Goal: Contribute content

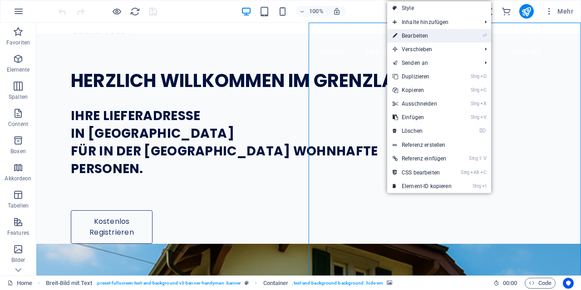
click at [397, 34] on icon at bounding box center [395, 36] width 5 height 14
select select "px"
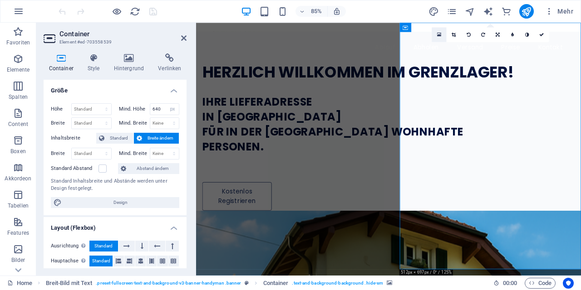
click at [440, 35] on icon at bounding box center [439, 34] width 4 height 5
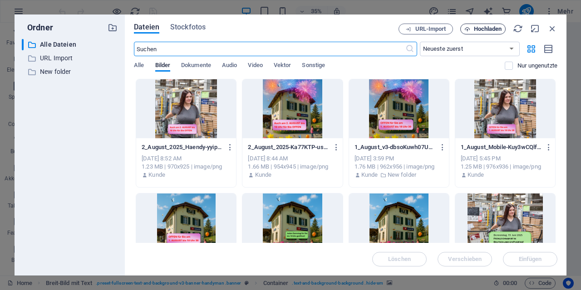
click at [483, 26] on span "Hochladen" at bounding box center [488, 28] width 28 height 5
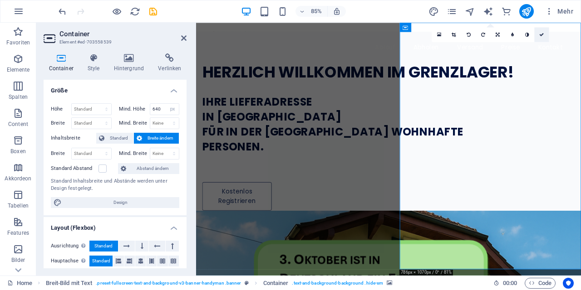
click at [543, 38] on link at bounding box center [541, 34] width 15 height 15
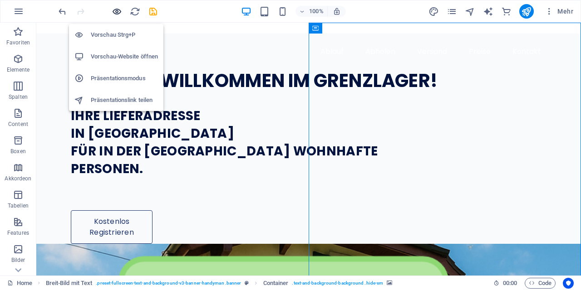
click at [117, 14] on icon "button" at bounding box center [117, 11] width 10 height 10
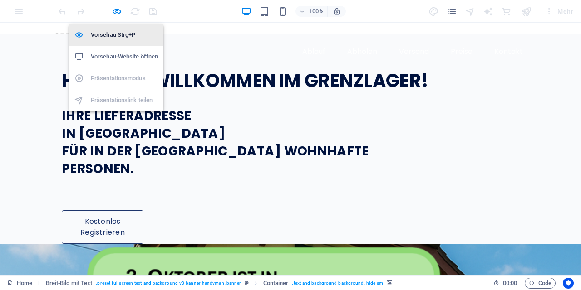
click at [108, 32] on h6 "Vorschau Strg+P" at bounding box center [124, 35] width 67 height 11
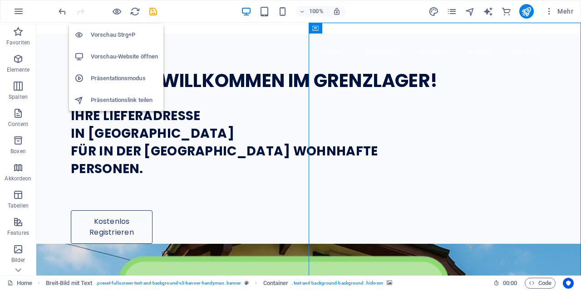
click at [113, 36] on h6 "Vorschau Strg+P" at bounding box center [124, 35] width 67 height 11
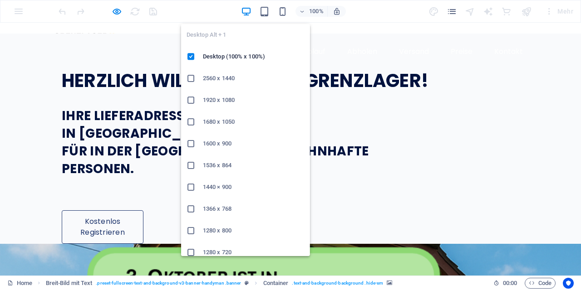
click at [213, 136] on li "1600 x 900" at bounding box center [245, 144] width 129 height 22
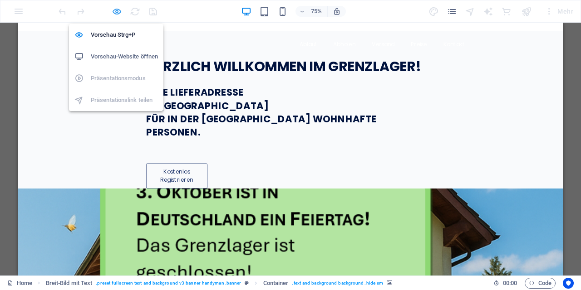
click at [115, 11] on icon "button" at bounding box center [117, 11] width 10 height 10
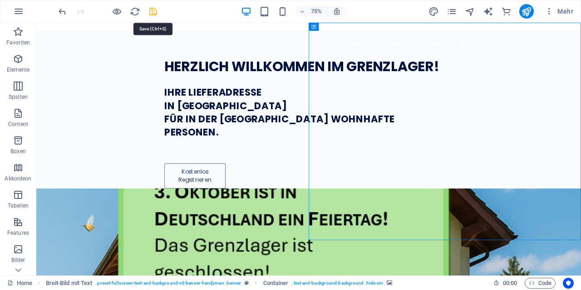
click at [154, 12] on icon "save" at bounding box center [153, 11] width 10 height 10
checkbox input "false"
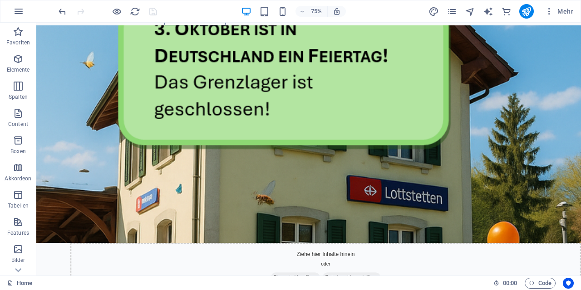
scroll to position [267, 0]
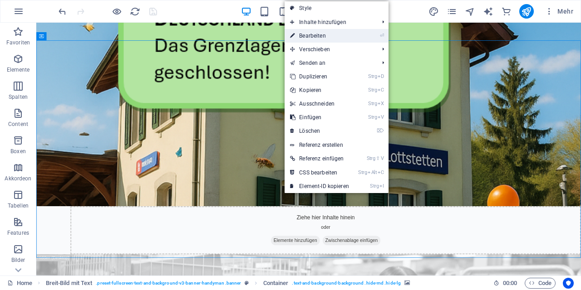
click at [313, 36] on link "⏎ Bearbeiten" at bounding box center [320, 36] width 70 height 14
select select "px"
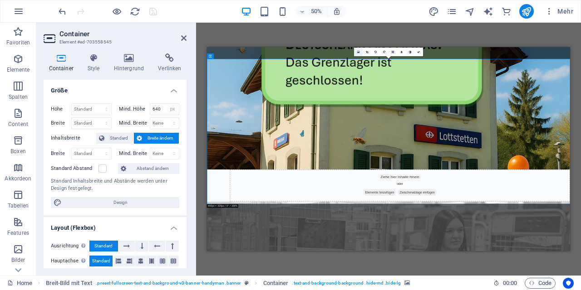
click at [358, 51] on icon at bounding box center [358, 51] width 3 height 3
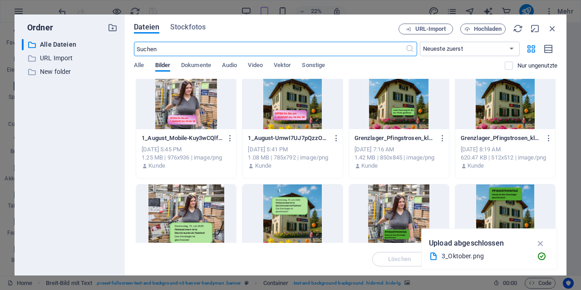
scroll to position [0, 0]
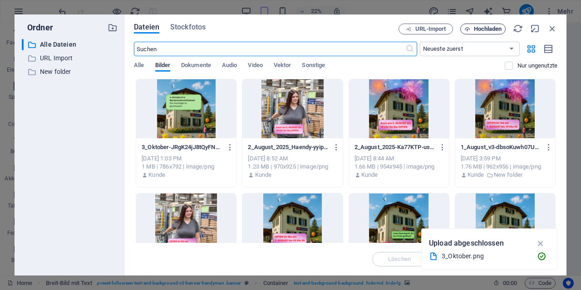
click at [490, 31] on span "Hochladen" at bounding box center [488, 28] width 28 height 5
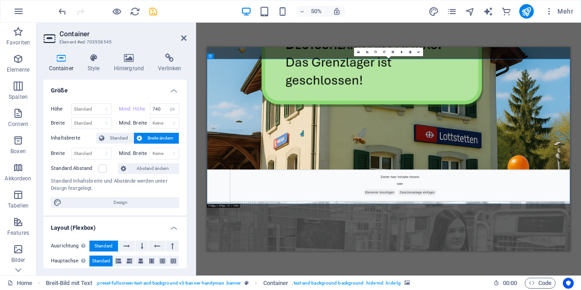
type input "640"
click at [420, 50] on link at bounding box center [418, 52] width 9 height 9
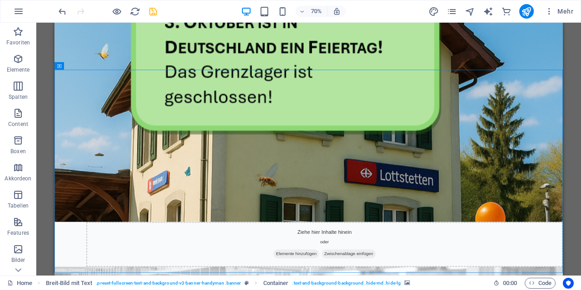
scroll to position [218, 0]
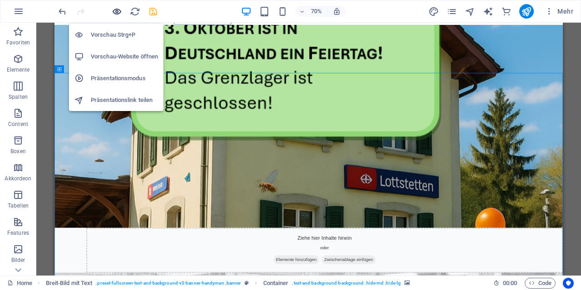
click at [118, 14] on icon "button" at bounding box center [117, 11] width 10 height 10
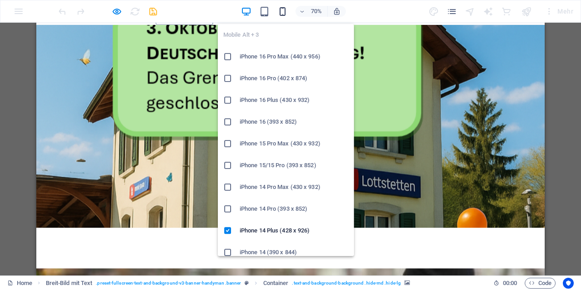
click at [283, 9] on icon "button" at bounding box center [282, 11] width 10 height 10
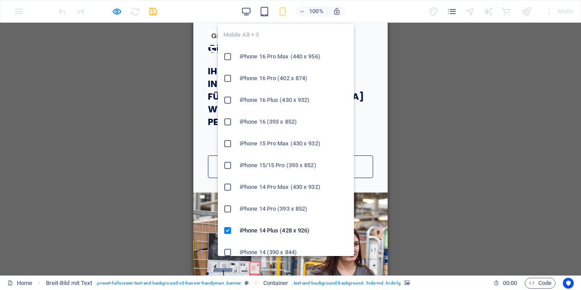
click at [278, 123] on h6 "iPhone 16 (393 x 852)" at bounding box center [294, 122] width 109 height 11
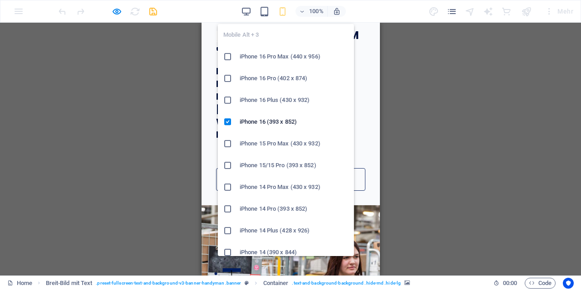
click at [267, 54] on h6 "iPhone 16 Pro Max (440 x 956)" at bounding box center [294, 56] width 109 height 11
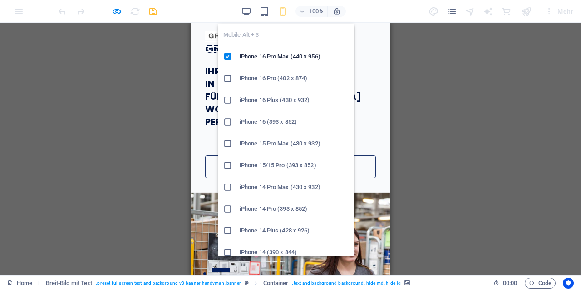
click at [281, 185] on h6 "iPhone 14 Pro Max (430 x 932)" at bounding box center [294, 187] width 109 height 11
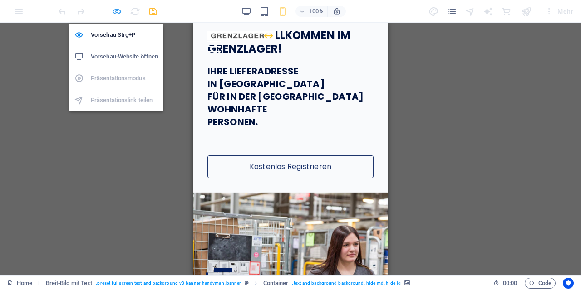
click at [119, 11] on icon "button" at bounding box center [117, 11] width 10 height 10
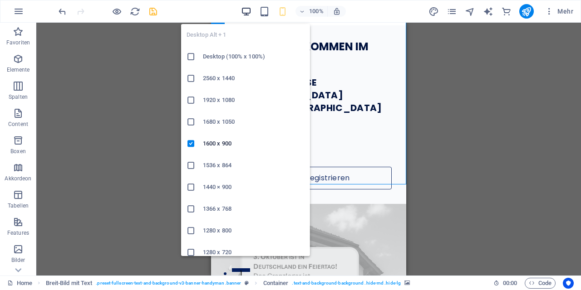
click at [248, 13] on icon "button" at bounding box center [246, 11] width 10 height 10
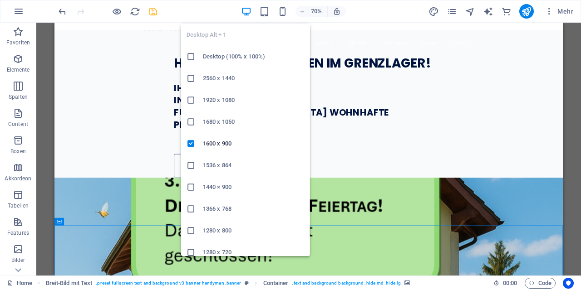
click at [230, 54] on h6 "Desktop (100% x 100%)" at bounding box center [254, 56] width 102 height 11
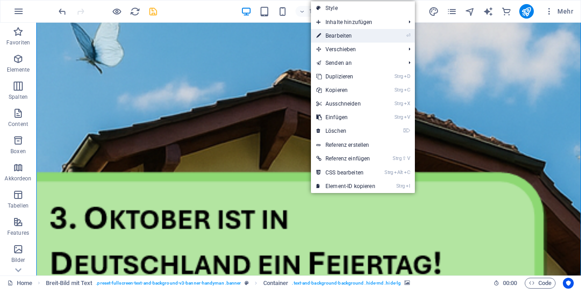
click at [335, 34] on link "⏎ Bearbeiten" at bounding box center [346, 36] width 70 height 14
select select "px"
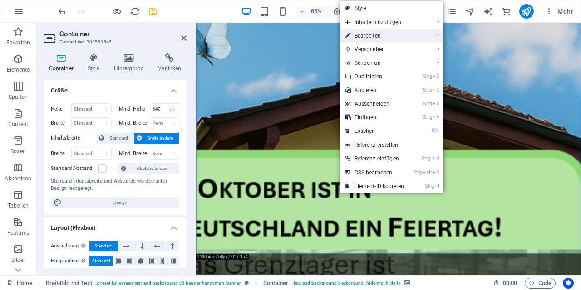
click at [354, 38] on link "⏎ Bearbeiten" at bounding box center [375, 36] width 70 height 14
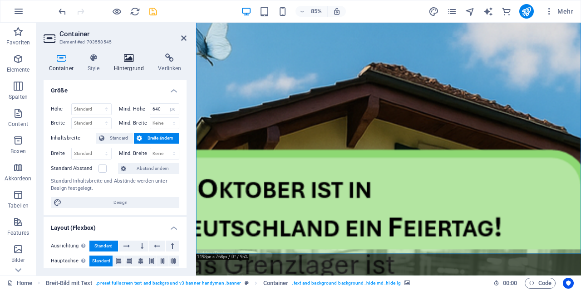
click at [126, 60] on icon at bounding box center [128, 58] width 41 height 9
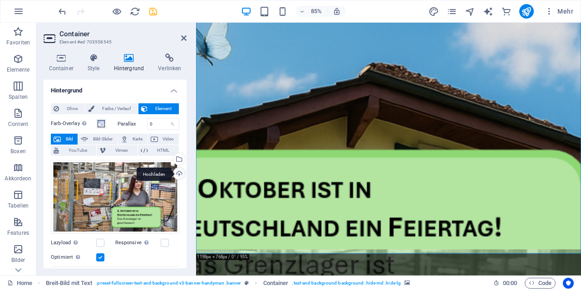
click at [179, 172] on div "Hochladen" at bounding box center [179, 175] width 14 height 14
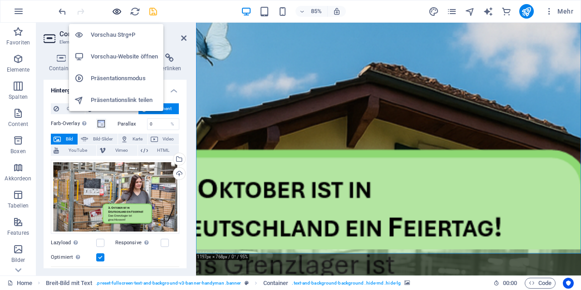
click at [116, 10] on icon "button" at bounding box center [117, 11] width 10 height 10
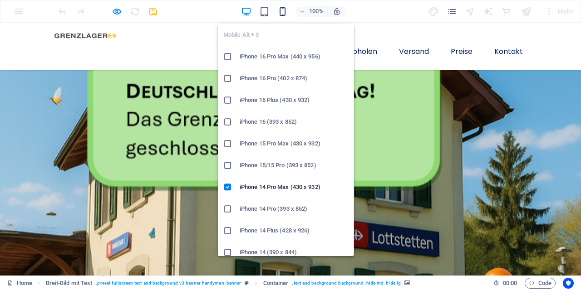
click at [281, 9] on icon "button" at bounding box center [282, 11] width 10 height 10
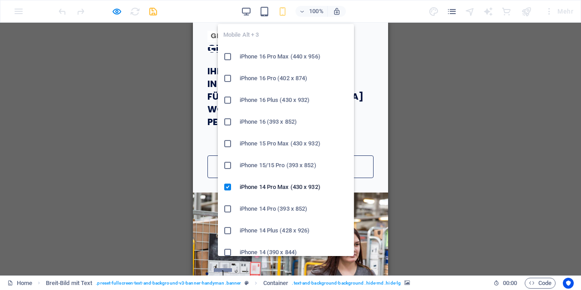
click at [287, 59] on h6 "iPhone 16 Pro Max (440 x 956)" at bounding box center [294, 56] width 109 height 11
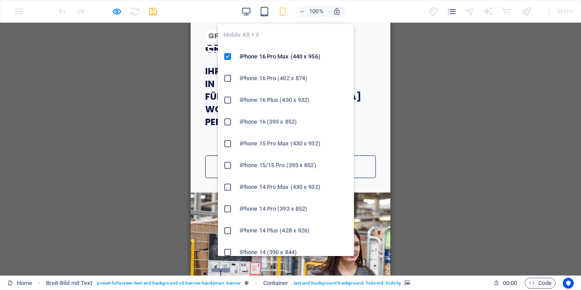
click at [282, 72] on li "iPhone 16 Pro (402 x 874)" at bounding box center [286, 79] width 136 height 22
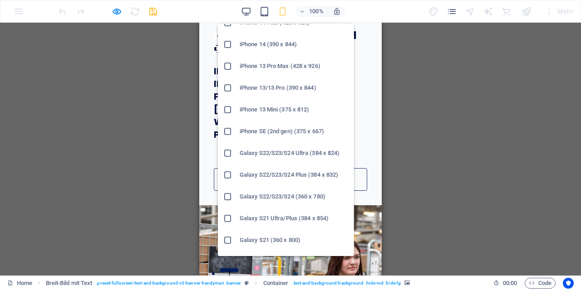
scroll to position [205, 0]
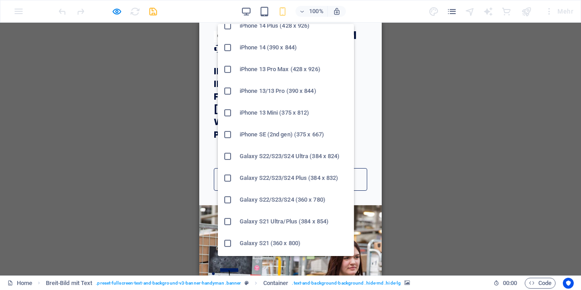
click at [295, 178] on h6 "Galaxy S22/S23/S24 Plus (384 x 832)" at bounding box center [294, 178] width 109 height 11
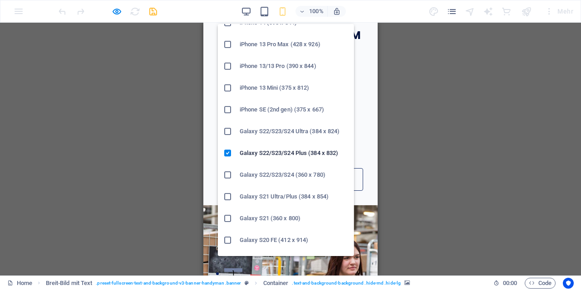
scroll to position [232, 0]
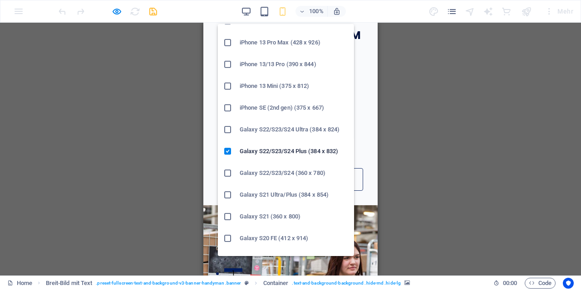
click at [294, 213] on h6 "Galaxy S21 (360 x 800)" at bounding box center [294, 217] width 109 height 11
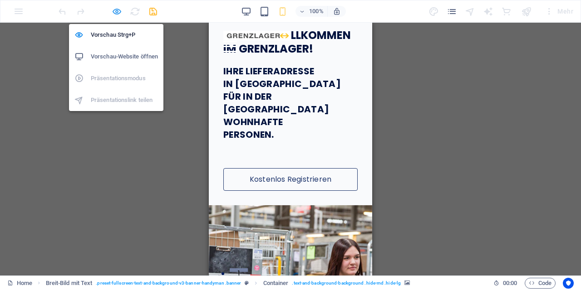
click at [115, 10] on icon "button" at bounding box center [117, 11] width 10 height 10
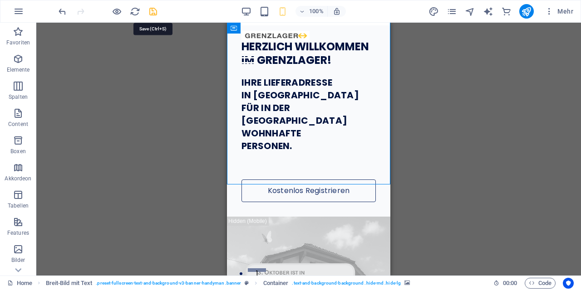
click at [153, 13] on icon "save" at bounding box center [153, 11] width 10 height 10
checkbox input "false"
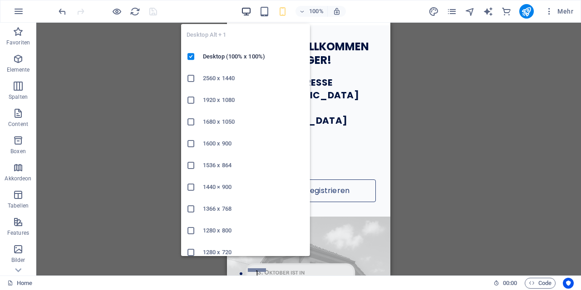
click at [244, 9] on icon "button" at bounding box center [246, 11] width 10 height 10
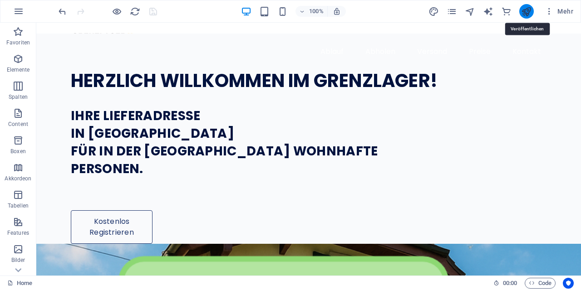
click at [530, 9] on icon "publish" at bounding box center [526, 11] width 10 height 10
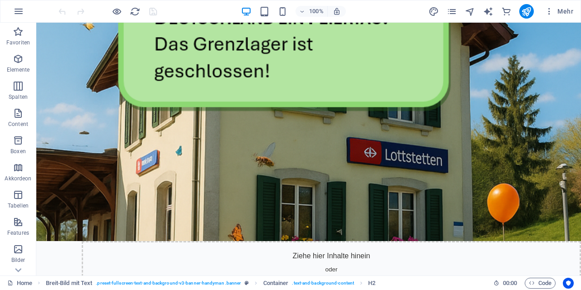
scroll to position [297, 0]
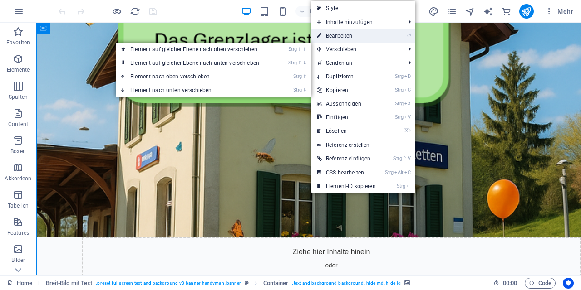
click at [343, 37] on link "⏎ Bearbeiten" at bounding box center [346, 36] width 70 height 14
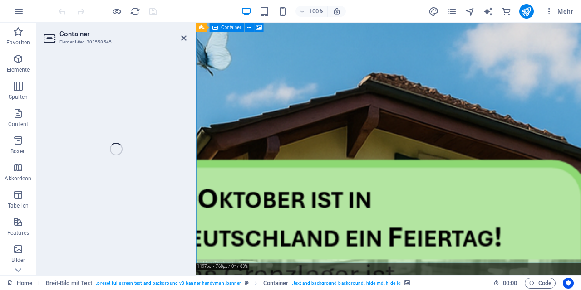
select select "px"
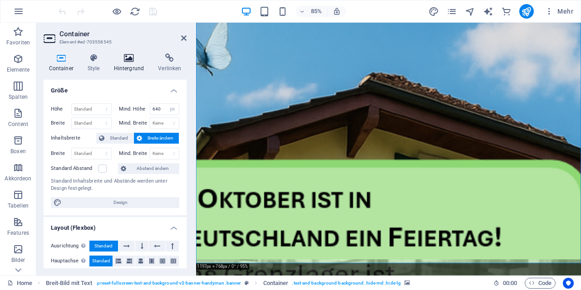
click at [132, 65] on h4 "Hintergrund" at bounding box center [130, 63] width 44 height 19
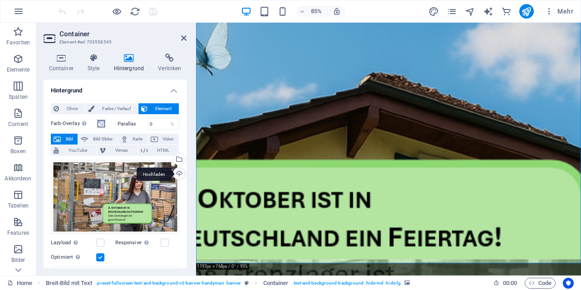
click at [180, 173] on div "Hochladen" at bounding box center [179, 175] width 14 height 14
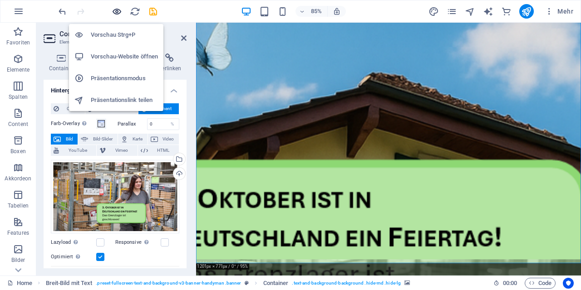
click at [116, 12] on icon "button" at bounding box center [117, 11] width 10 height 10
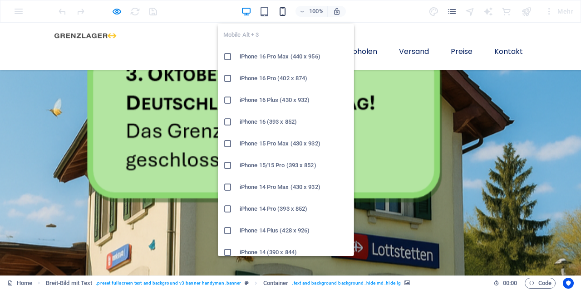
click at [282, 12] on icon "button" at bounding box center [282, 11] width 10 height 10
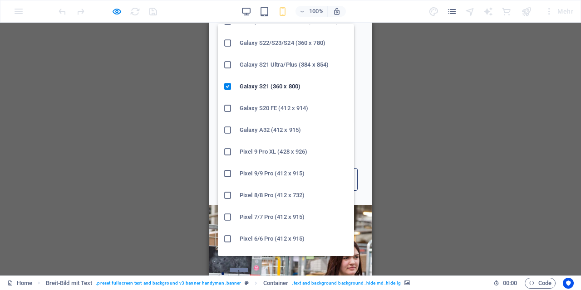
scroll to position [361, 0]
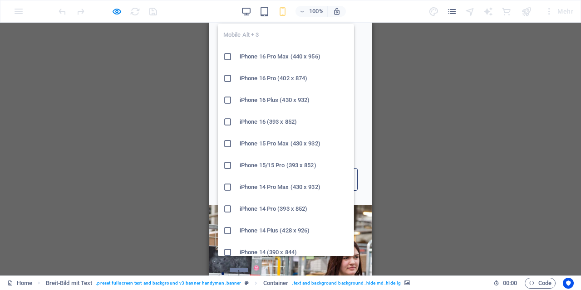
click at [292, 60] on h6 "iPhone 16 Pro Max (440 x 956)" at bounding box center [294, 56] width 109 height 11
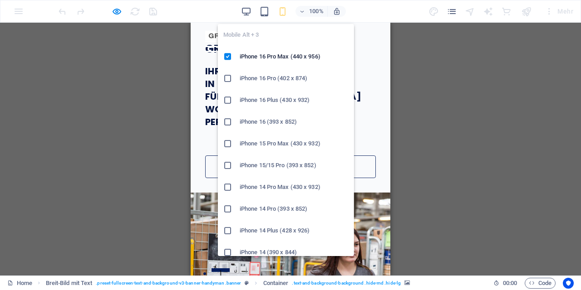
click at [282, 226] on h6 "iPhone 14 Plus (428 x 926)" at bounding box center [294, 231] width 109 height 11
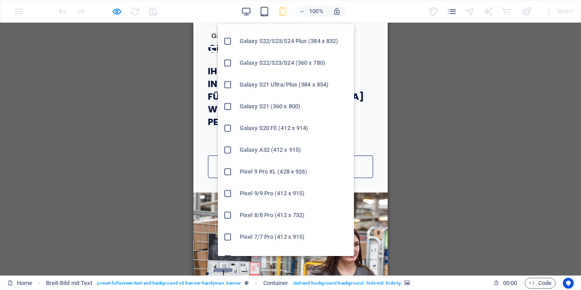
scroll to position [336, 0]
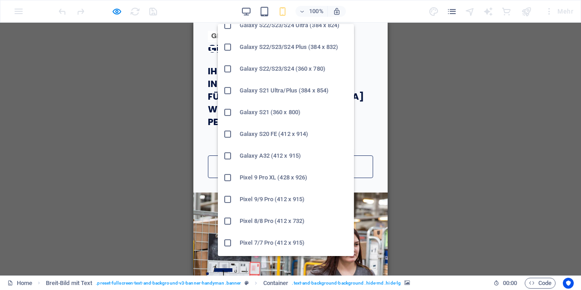
click at [287, 138] on h6 "Galaxy S20 FE (412 x 914)" at bounding box center [294, 134] width 109 height 11
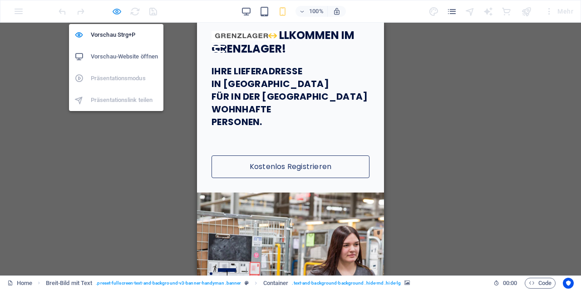
click at [111, 12] on span "button" at bounding box center [116, 11] width 11 height 10
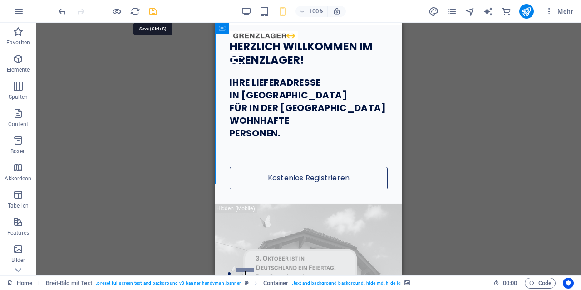
click at [152, 10] on icon "save" at bounding box center [153, 11] width 10 height 10
checkbox input "false"
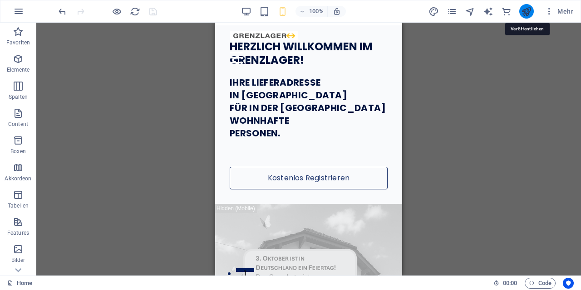
click at [524, 9] on icon "publish" at bounding box center [526, 11] width 10 height 10
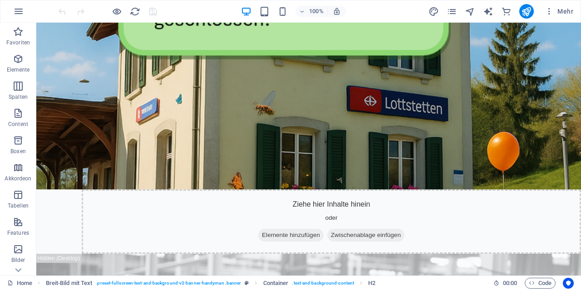
scroll to position [332, 0]
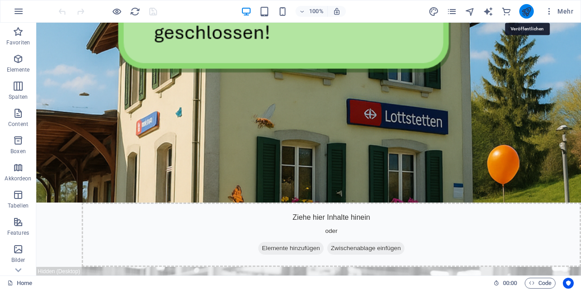
click at [529, 12] on icon "publish" at bounding box center [526, 11] width 10 height 10
